Goal: Navigation & Orientation: Find specific page/section

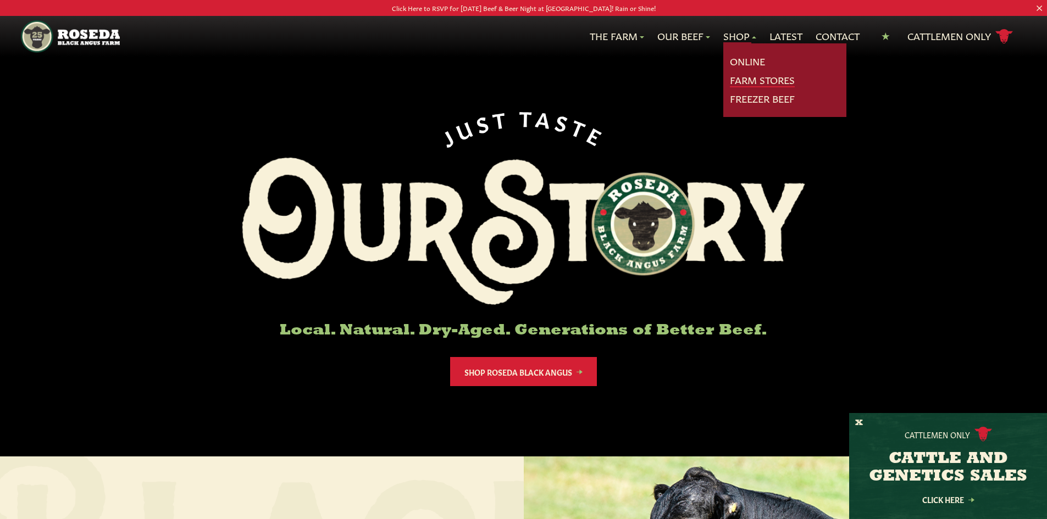
click at [753, 83] on link "Farm Stores" at bounding box center [762, 80] width 65 height 14
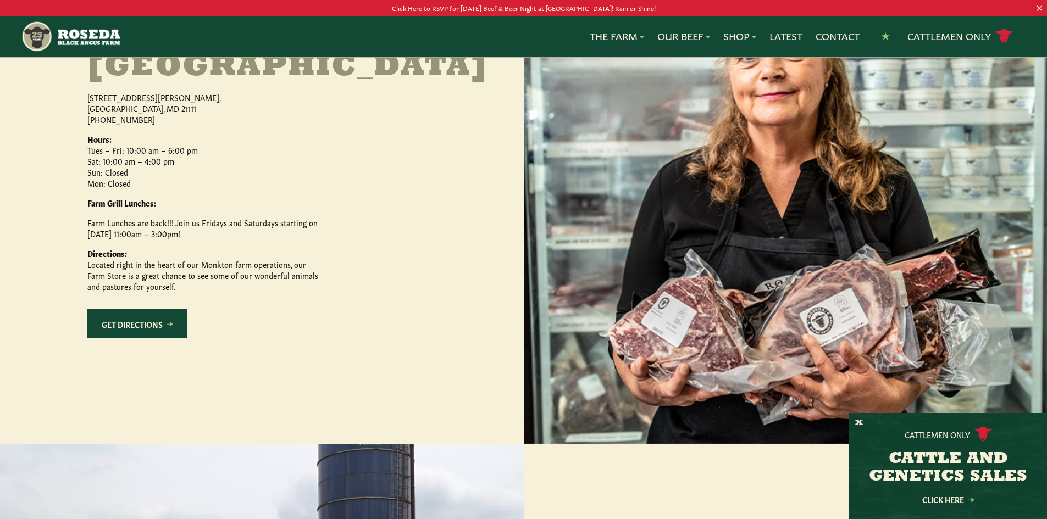
scroll to position [385, 0]
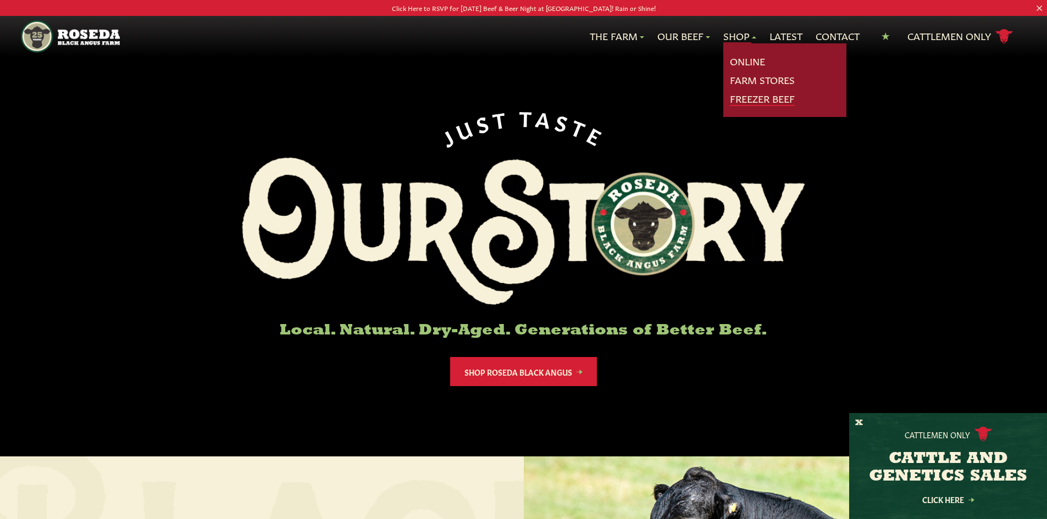
click at [760, 101] on link "Freezer Beef" at bounding box center [762, 99] width 65 height 14
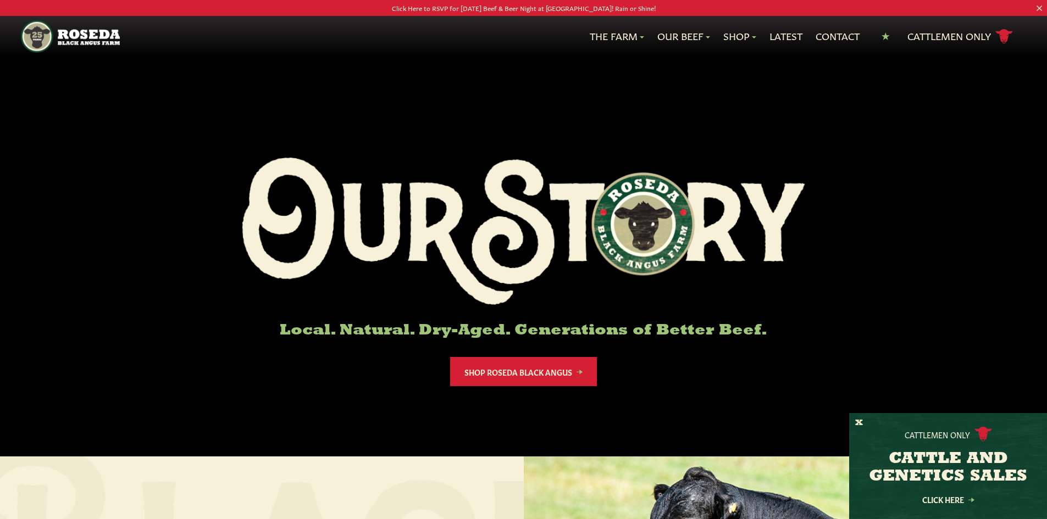
click at [948, 493] on div "Click Here" at bounding box center [948, 499] width 170 height 13
click at [950, 498] on link "Click Here" at bounding box center [948, 499] width 99 height 7
